Goal: Task Accomplishment & Management: Use online tool/utility

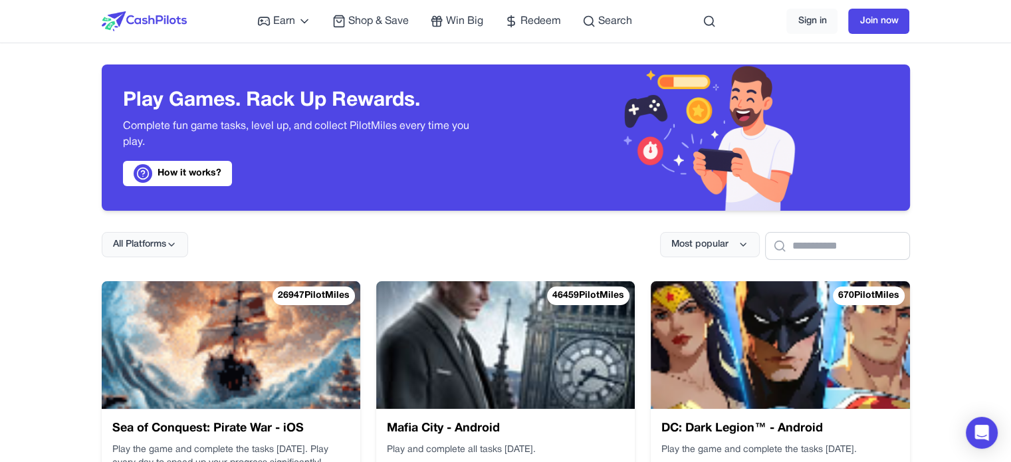
click at [416, 373] on img at bounding box center [559, 309] width 286 height 201
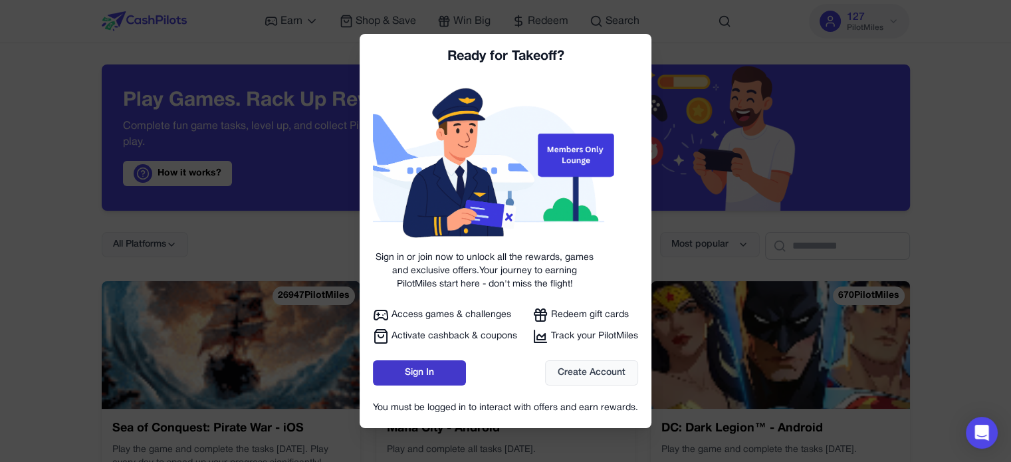
click at [445, 368] on link "Sign In" at bounding box center [419, 372] width 93 height 25
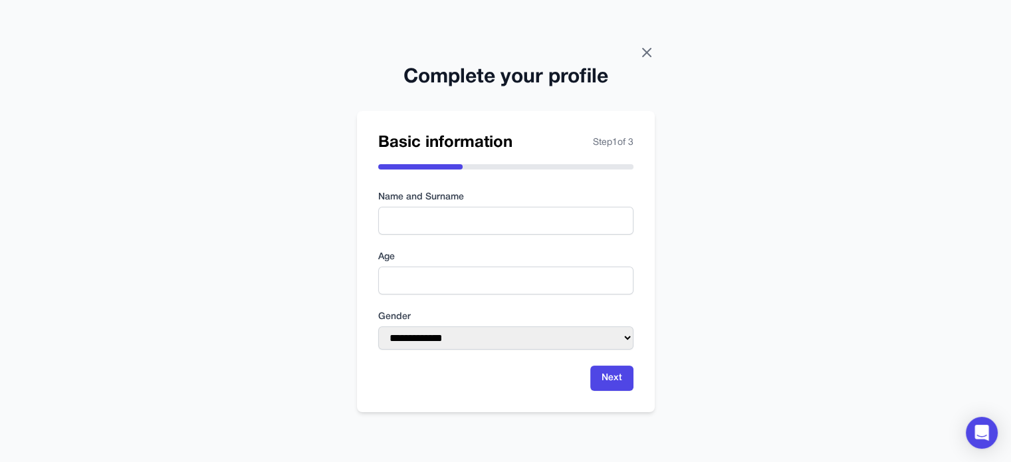
click at [651, 45] on icon at bounding box center [647, 53] width 16 height 16
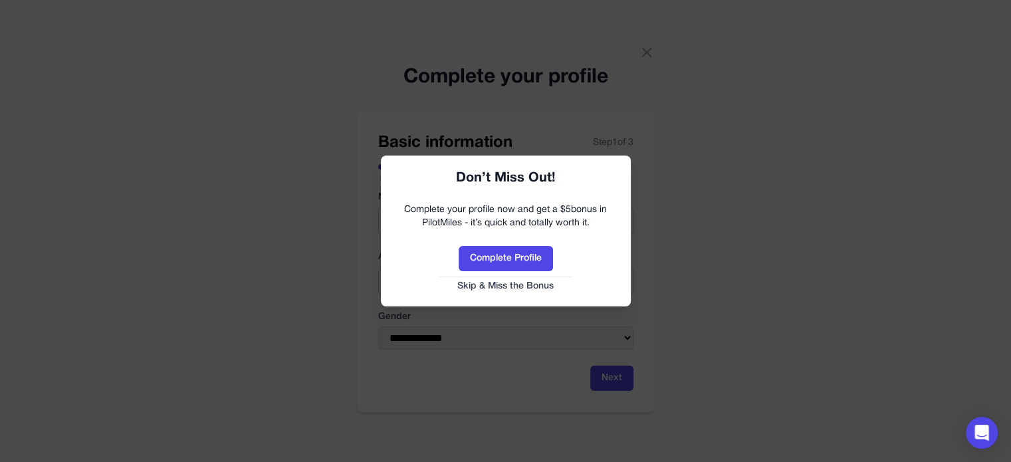
click at [531, 281] on button "Skip & Miss the Bonus" at bounding box center [505, 286] width 223 height 13
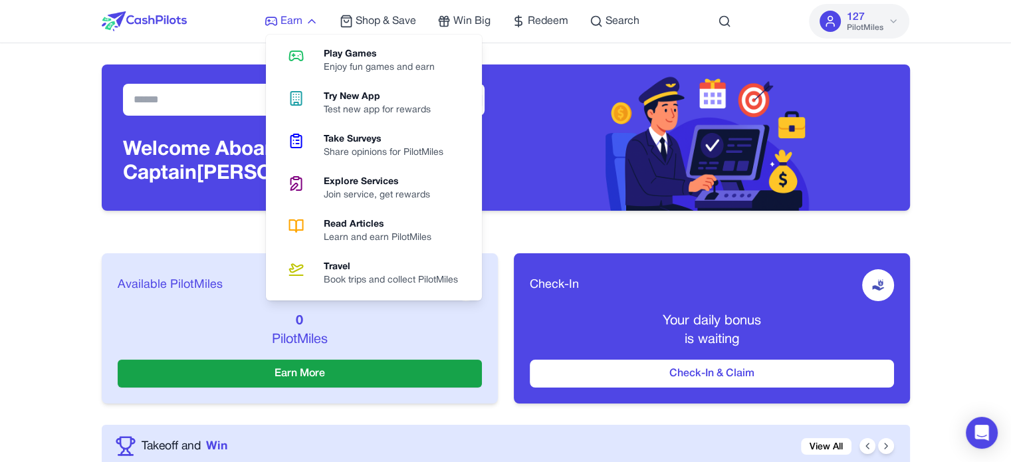
click at [310, 20] on icon at bounding box center [311, 21] width 13 height 13
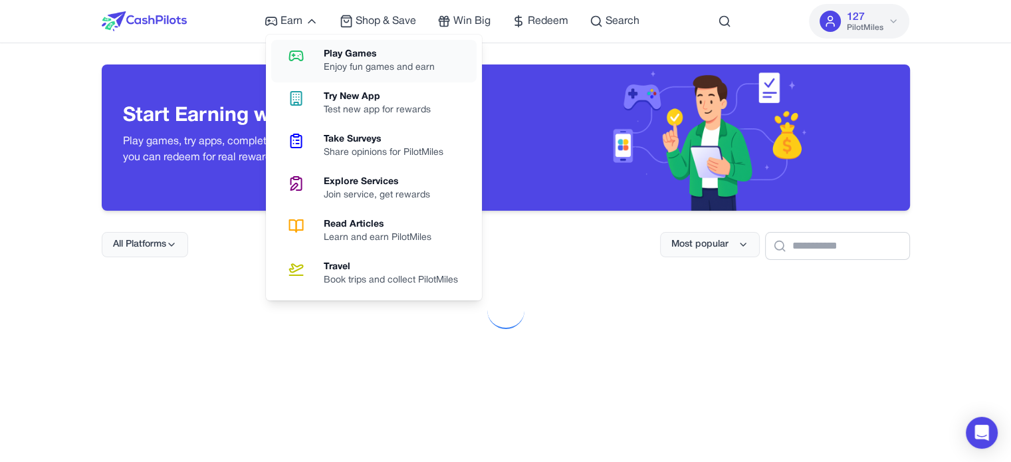
click at [330, 48] on div "Play Games" at bounding box center [385, 54] width 122 height 13
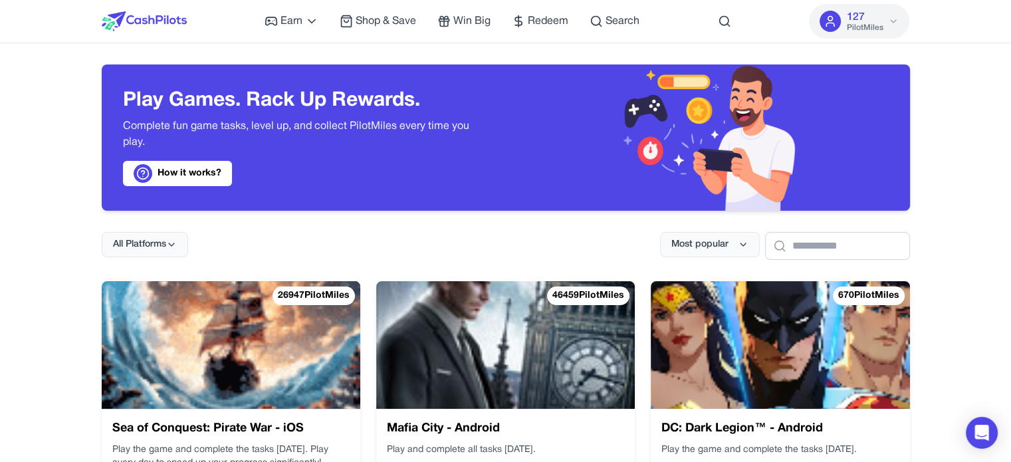
click at [603, 338] on img at bounding box center [746, 339] width 286 height 201
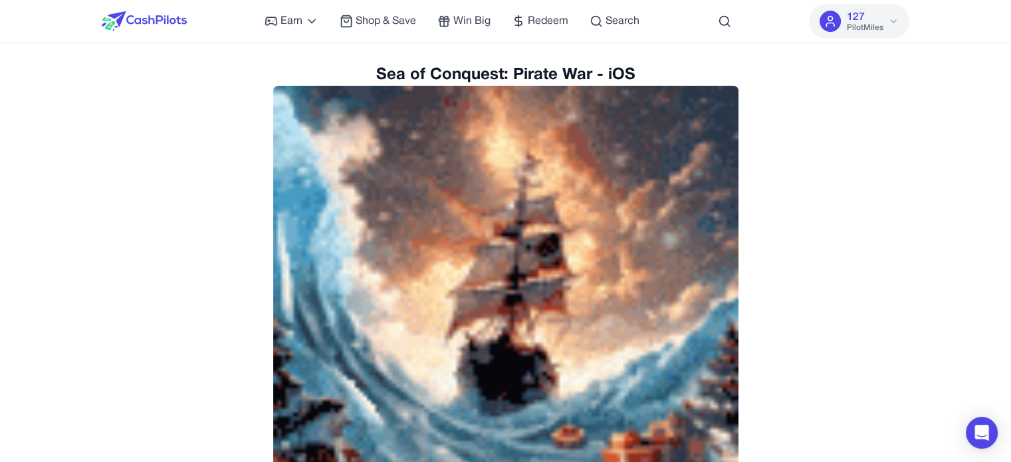
click at [138, 22] on img at bounding box center [144, 21] width 85 height 20
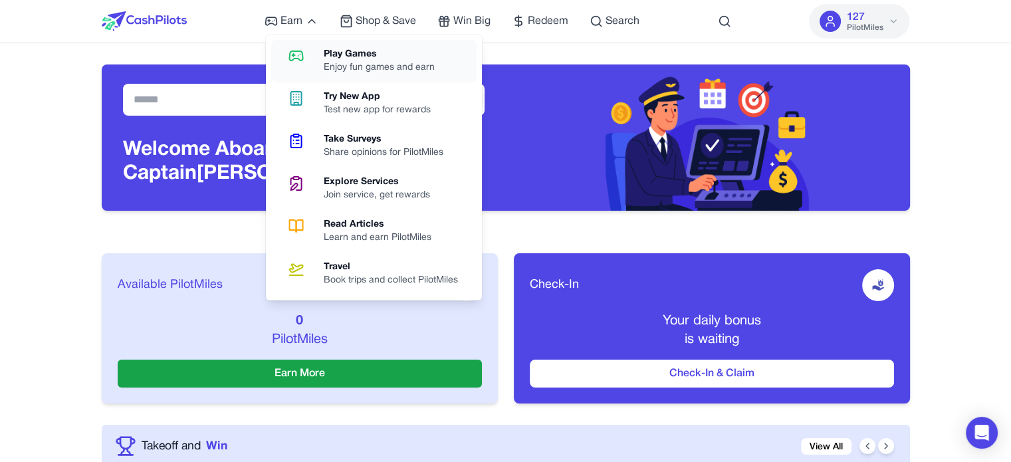
click at [344, 49] on div "Play Games" at bounding box center [385, 54] width 122 height 13
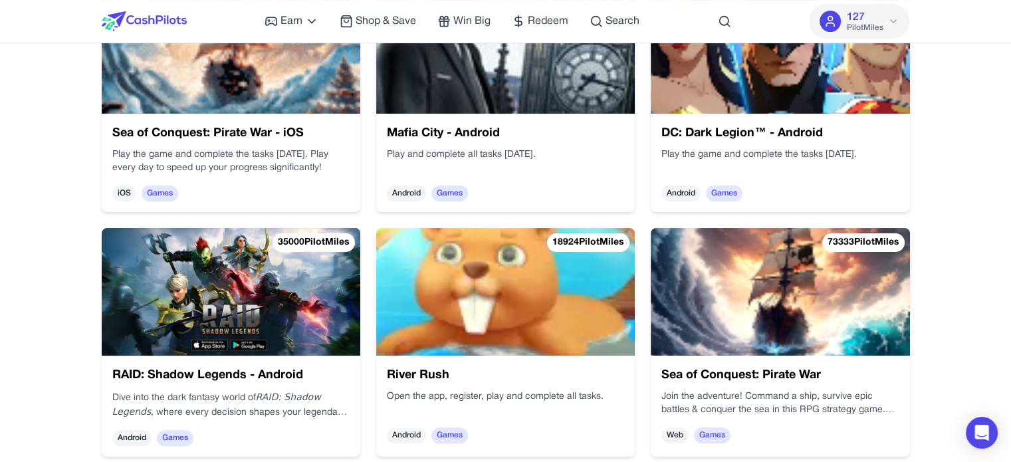
scroll to position [399, 0]
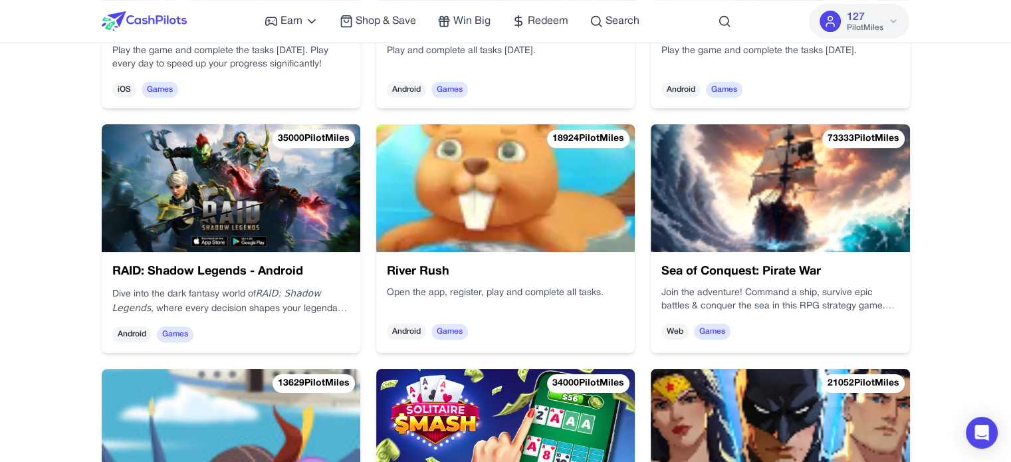
click at [701, 210] on img at bounding box center [780, 188] width 259 height 128
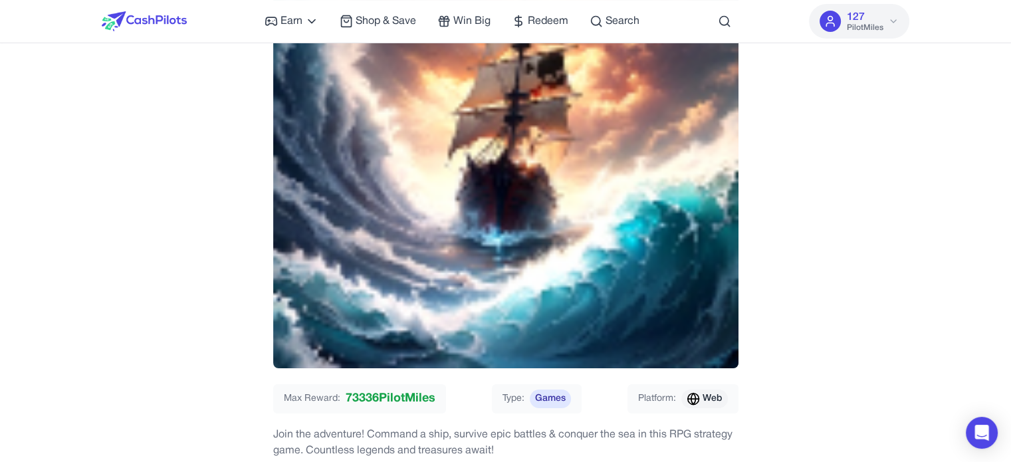
scroll to position [332, 0]
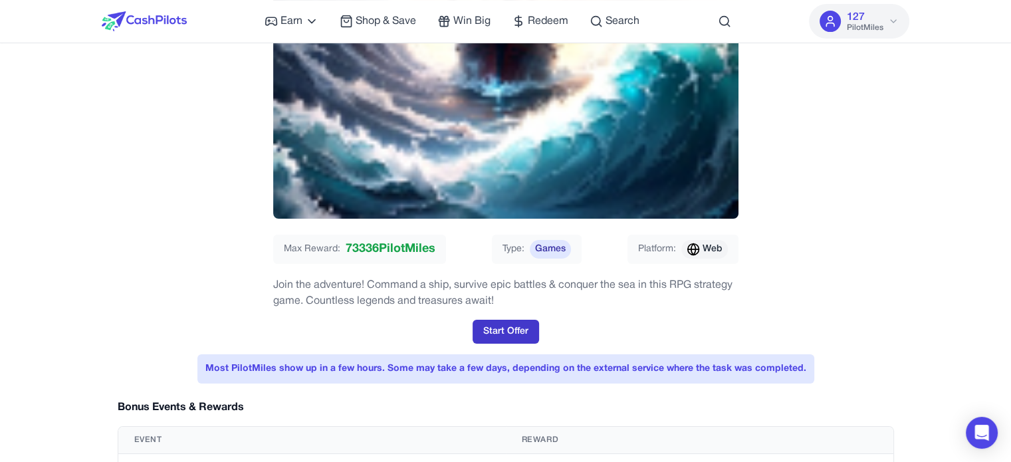
click at [503, 326] on button "Start Offer" at bounding box center [506, 332] width 66 height 24
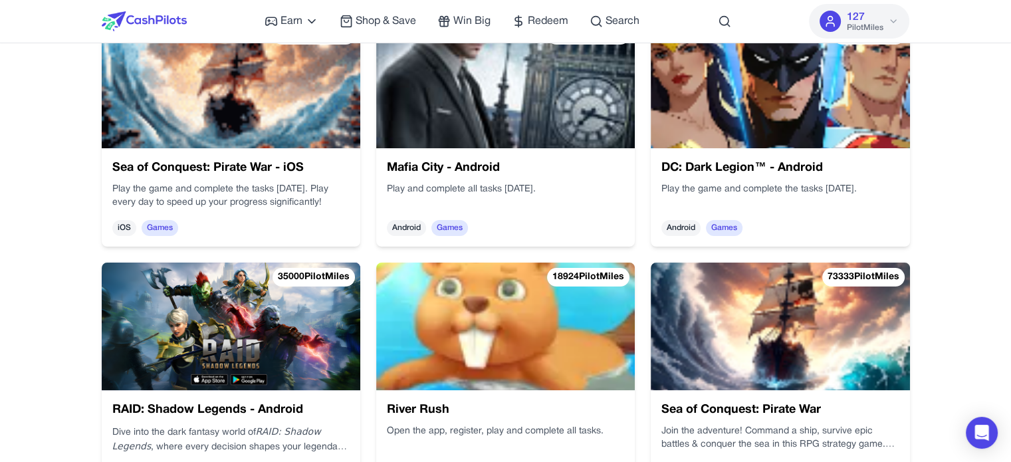
scroll to position [332, 0]
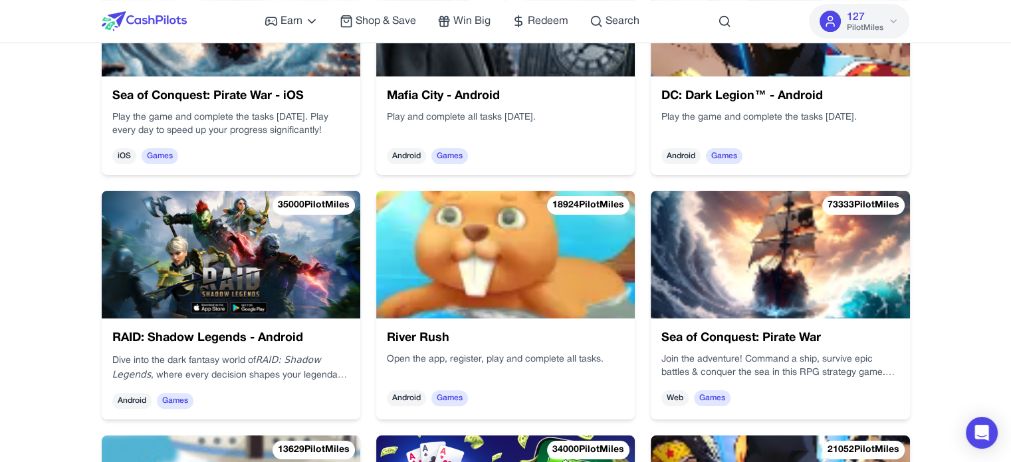
scroll to position [465, 0]
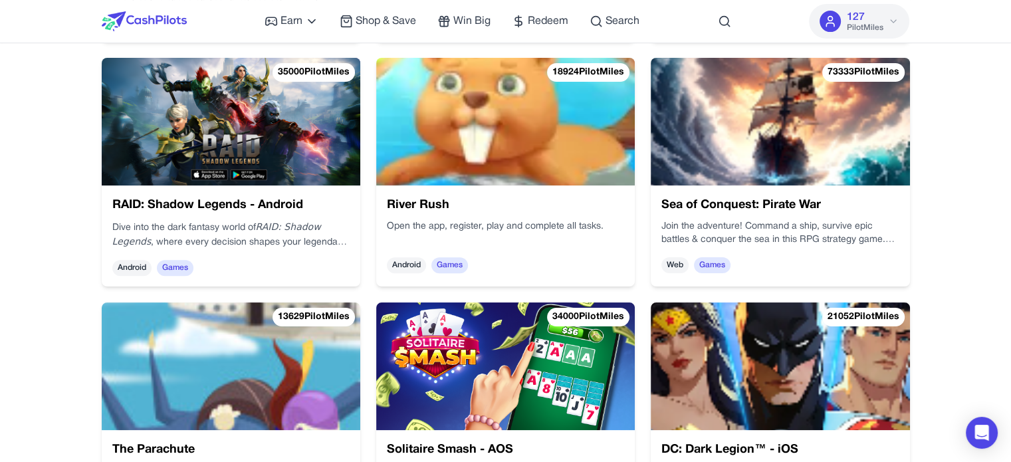
click at [853, 167] on img at bounding box center [780, 122] width 259 height 128
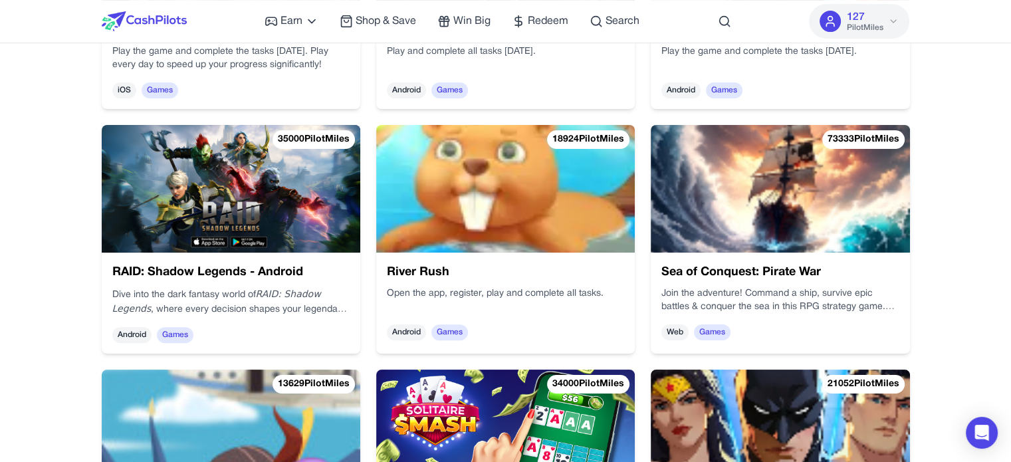
scroll to position [399, 0]
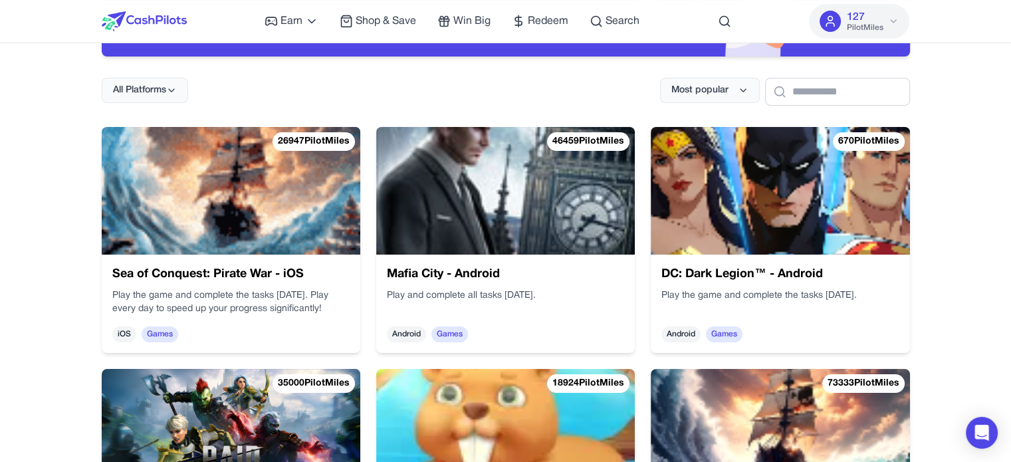
scroll to position [66, 0]
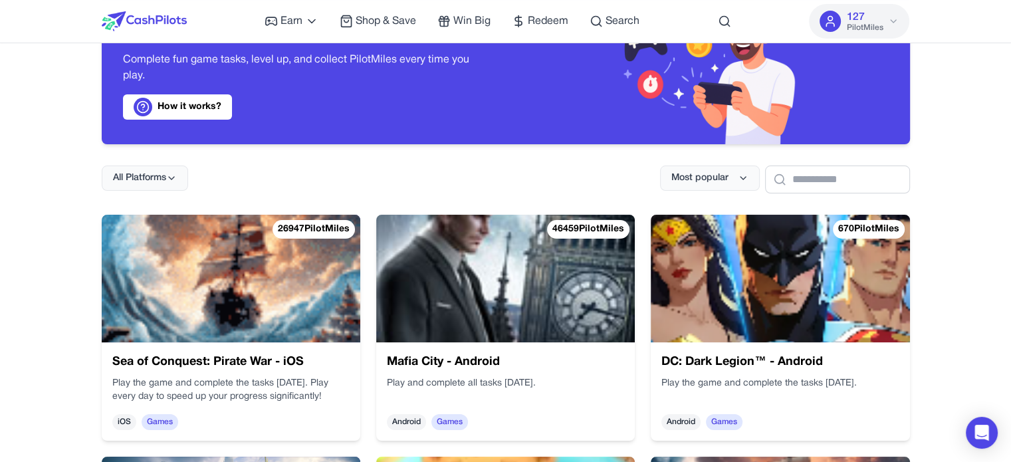
click at [231, 270] on img at bounding box center [231, 279] width 259 height 128
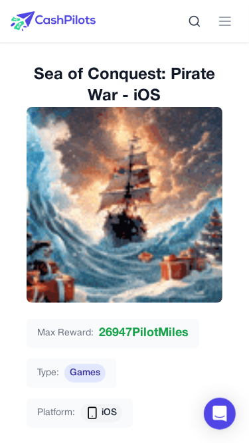
scroll to position [1, 0]
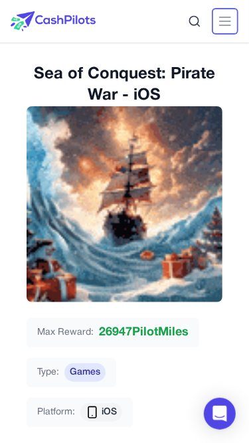
click at [226, 25] on line at bounding box center [225, 25] width 11 height 0
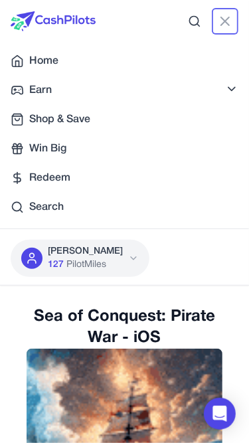
scroll to position [243, 0]
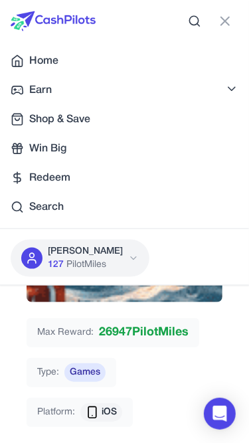
click at [231, 86] on icon at bounding box center [231, 88] width 13 height 13
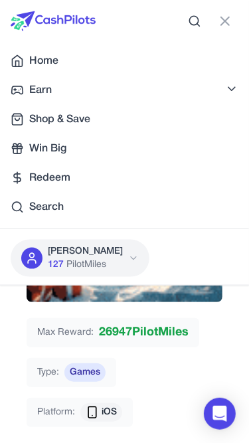
scroll to position [0, 0]
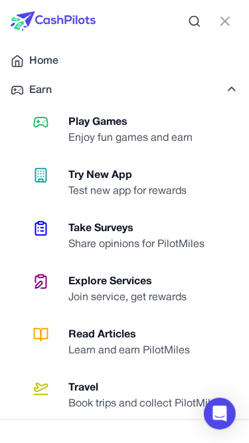
click at [94, 181] on div "Try New App" at bounding box center [132, 175] width 129 height 16
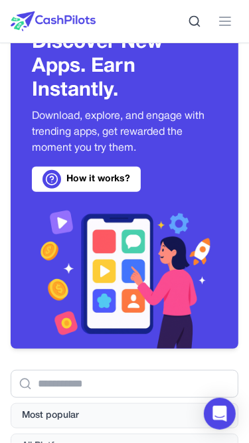
scroll to position [45, 0]
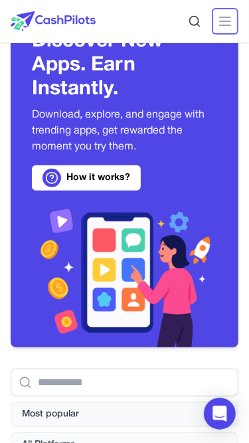
click at [231, 20] on icon at bounding box center [225, 21] width 16 height 16
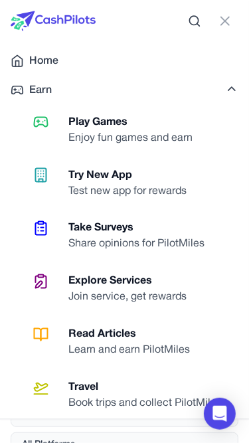
click at [102, 300] on div "Join service, get rewards" at bounding box center [132, 298] width 129 height 16
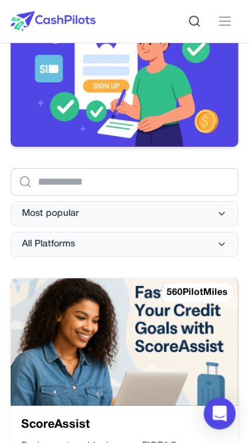
scroll to position [282, 0]
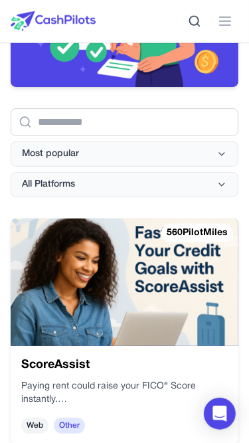
click at [114, 245] on img at bounding box center [125, 283] width 228 height 128
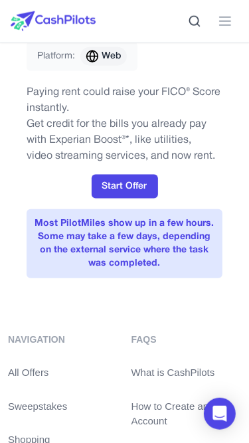
scroll to position [326, 0]
